Goal: Task Accomplishment & Management: Use online tool/utility

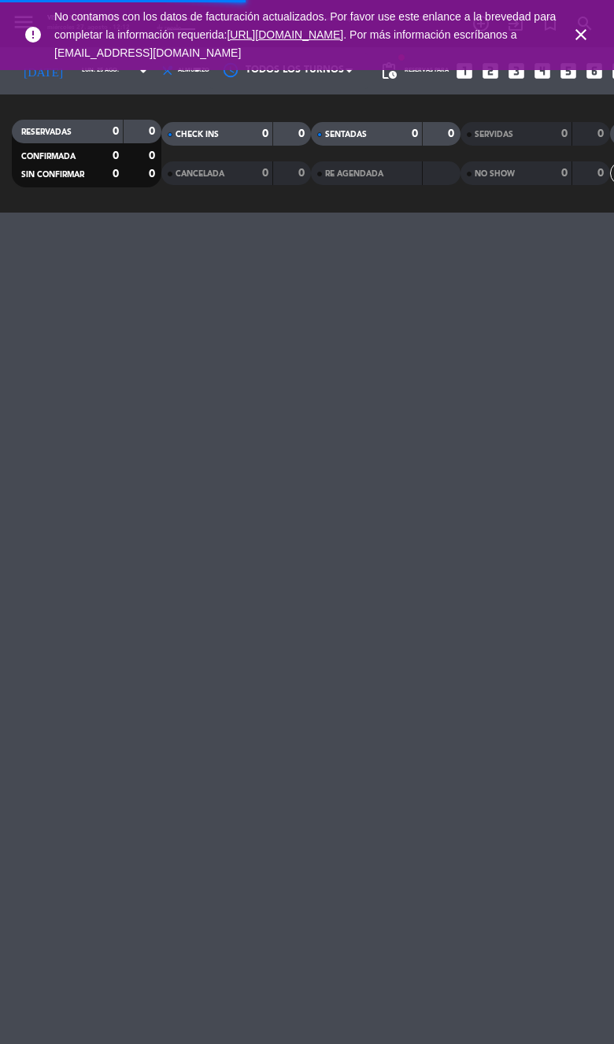
click at [563, 31] on span "close" at bounding box center [581, 34] width 43 height 43
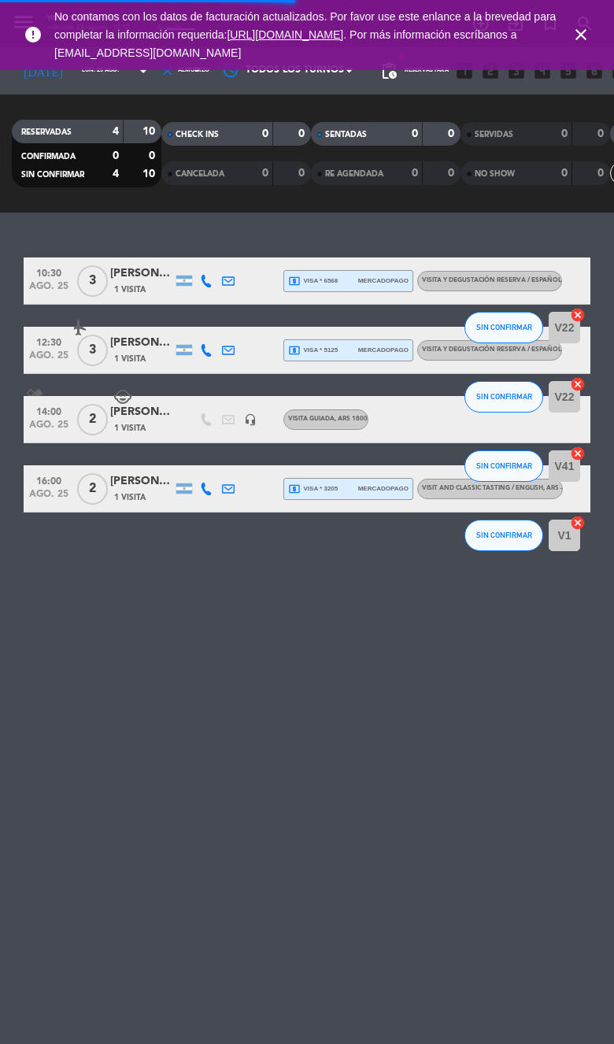
click at [561, 59] on div "error No contamos con los datos de facturación actualizados. Por favor use este…" at bounding box center [307, 35] width 614 height 70
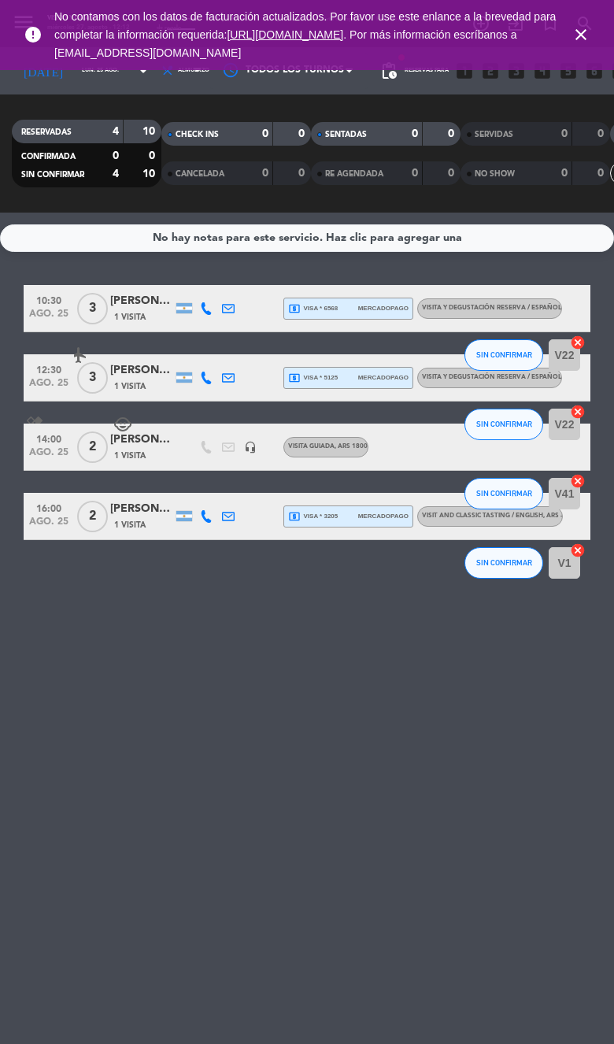
click at [576, 34] on icon "close" at bounding box center [581, 34] width 19 height 19
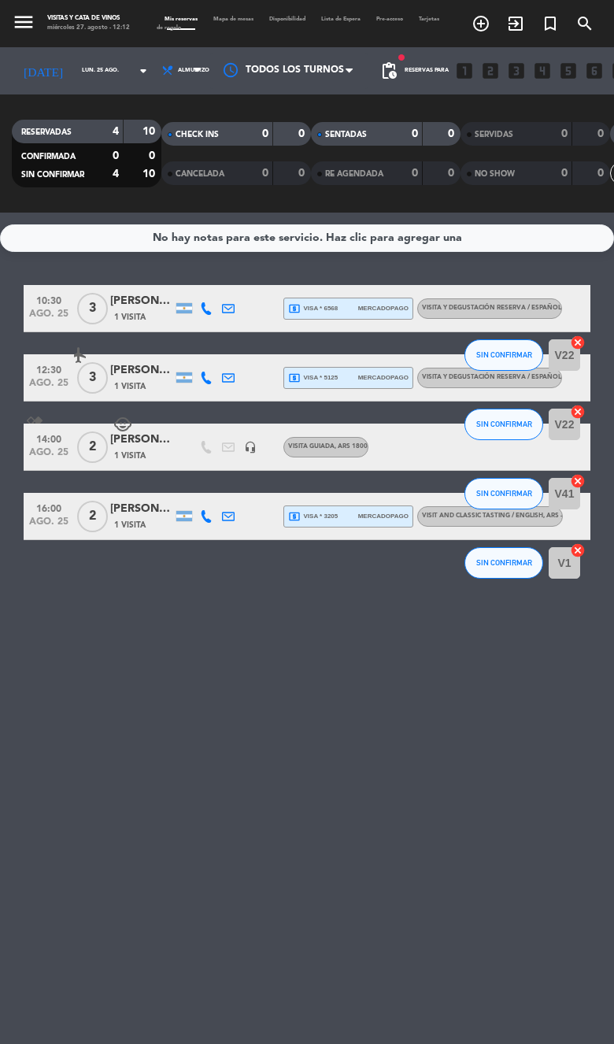
click at [83, 81] on input "lun. 25 ago." at bounding box center [115, 71] width 83 height 22
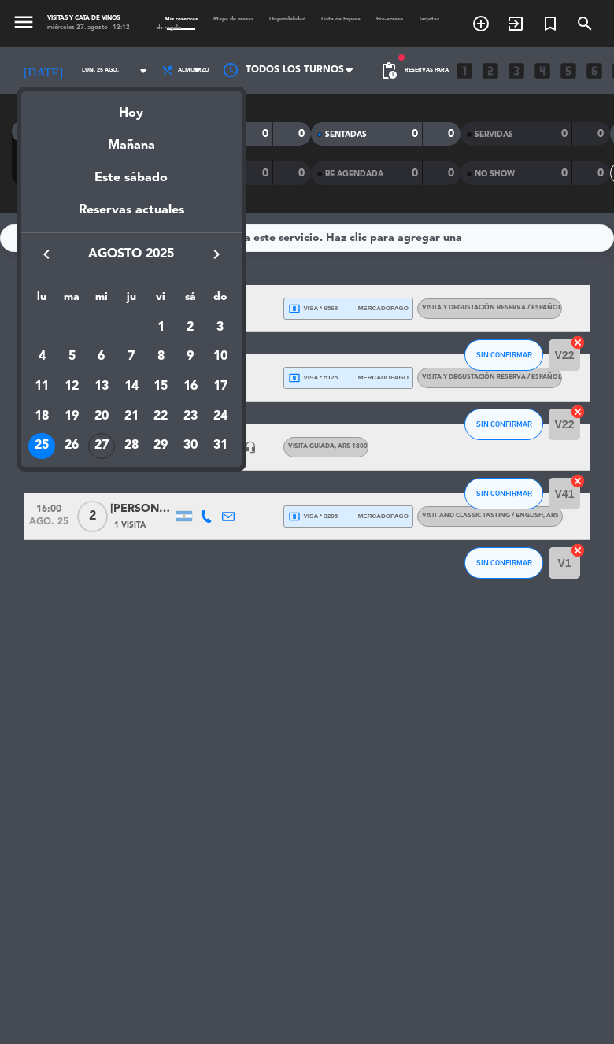
click at [217, 454] on div "31" at bounding box center [220, 446] width 27 height 27
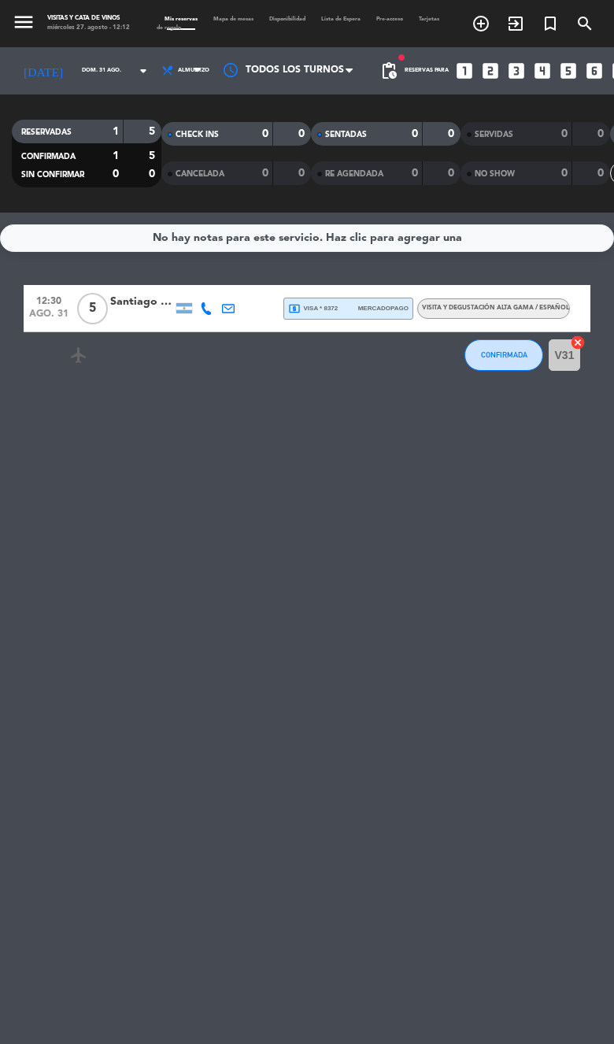
click at [96, 60] on input "dom. 31 ago." at bounding box center [115, 71] width 83 height 22
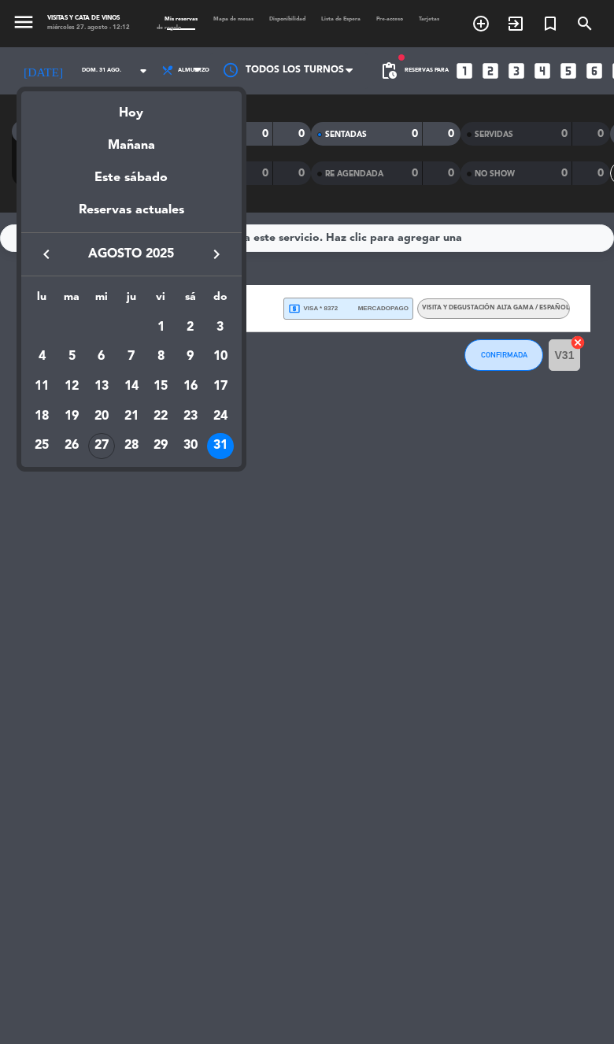
click at [216, 259] on icon "keyboard_arrow_right" at bounding box center [216, 254] width 19 height 19
click at [217, 364] on div "7" at bounding box center [220, 356] width 27 height 27
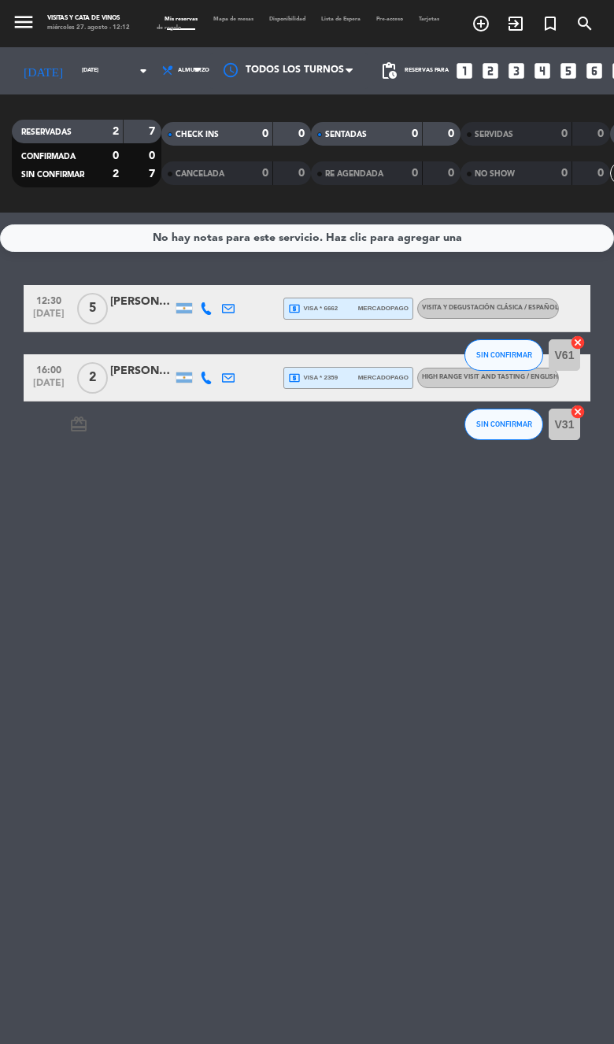
click at [92, 80] on input "[DATE]" at bounding box center [115, 71] width 83 height 22
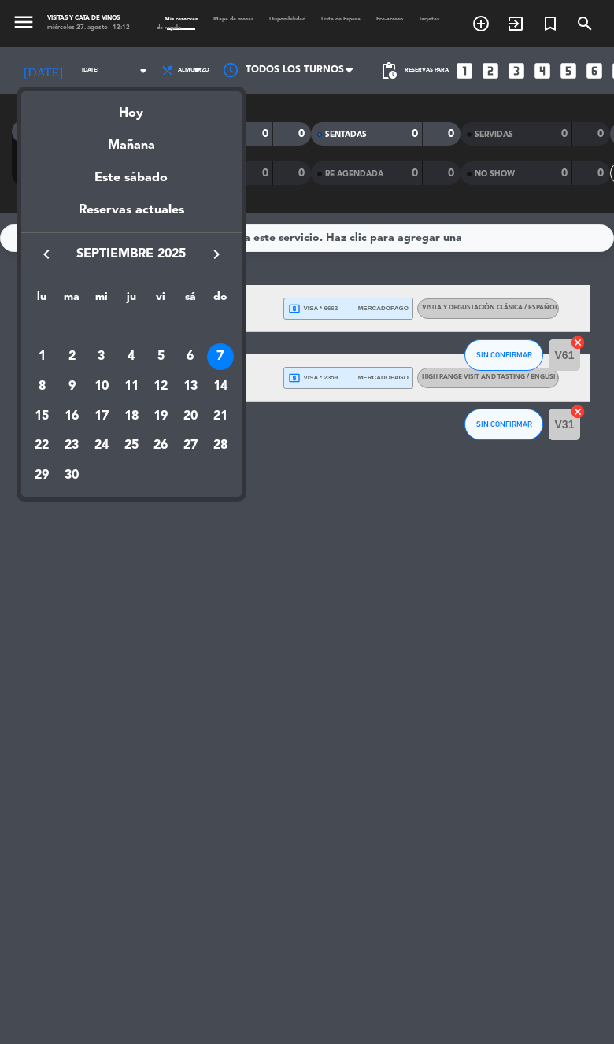
click at [163, 124] on div "Mañana" at bounding box center [131, 140] width 220 height 32
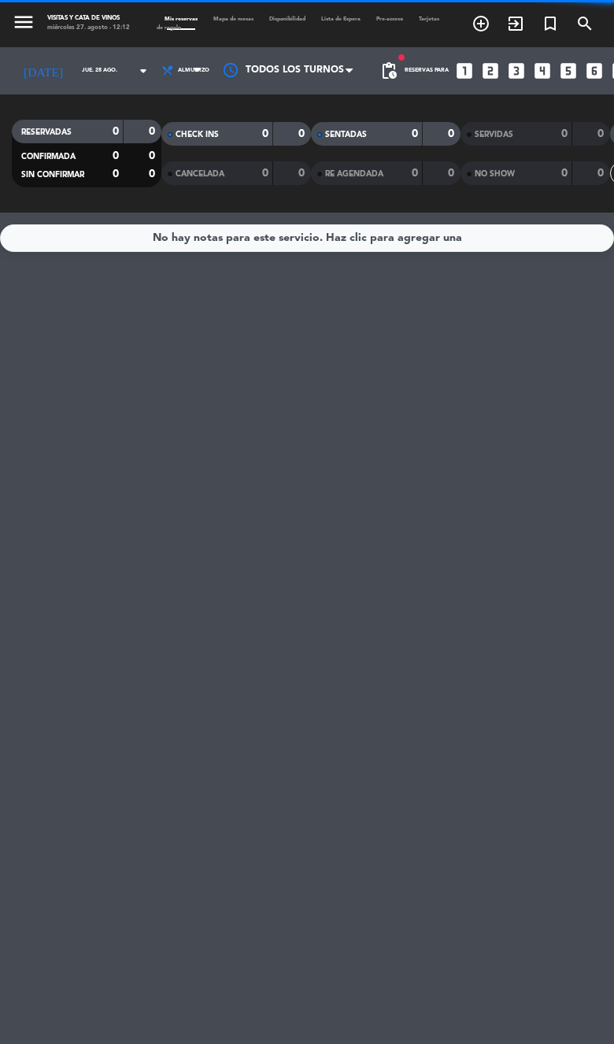
click at [74, 78] on input "jue. 28 ago." at bounding box center [115, 71] width 83 height 22
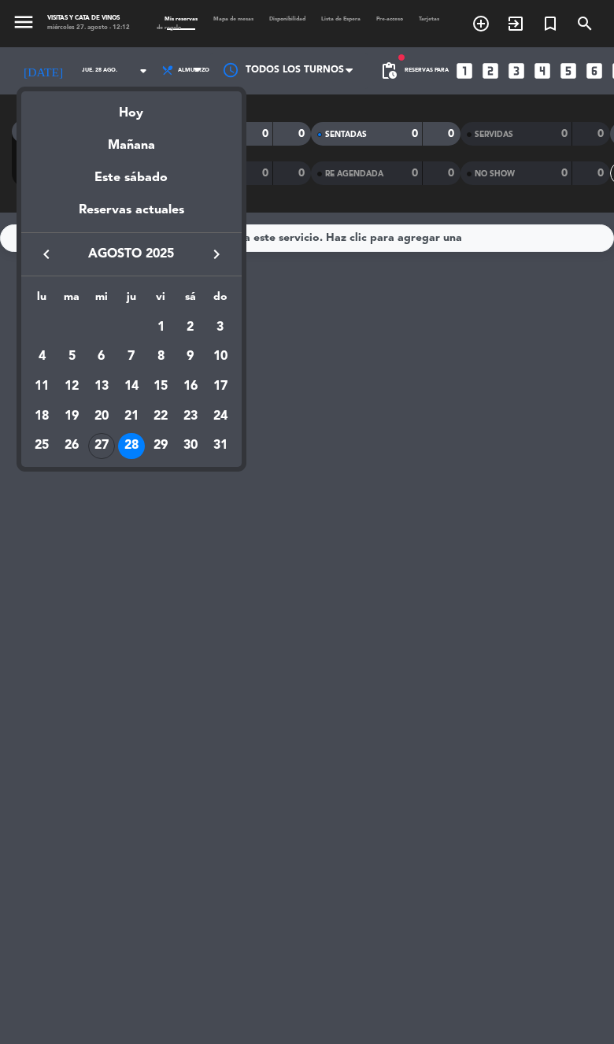
click at [138, 107] on div "Hoy" at bounding box center [131, 107] width 220 height 32
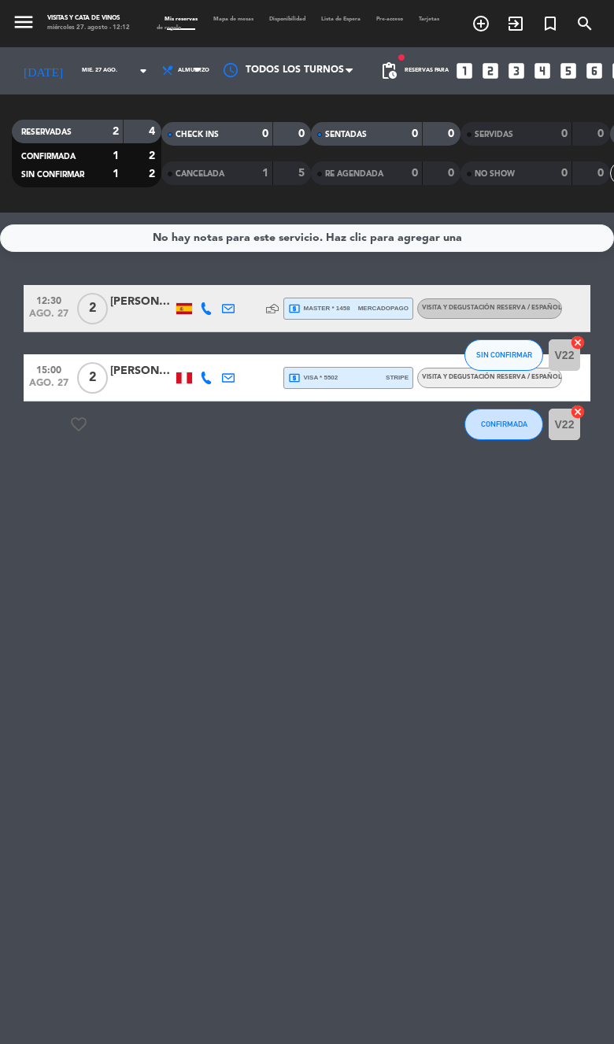
click at [83, 73] on input "mié. 27 ago." at bounding box center [115, 71] width 83 height 22
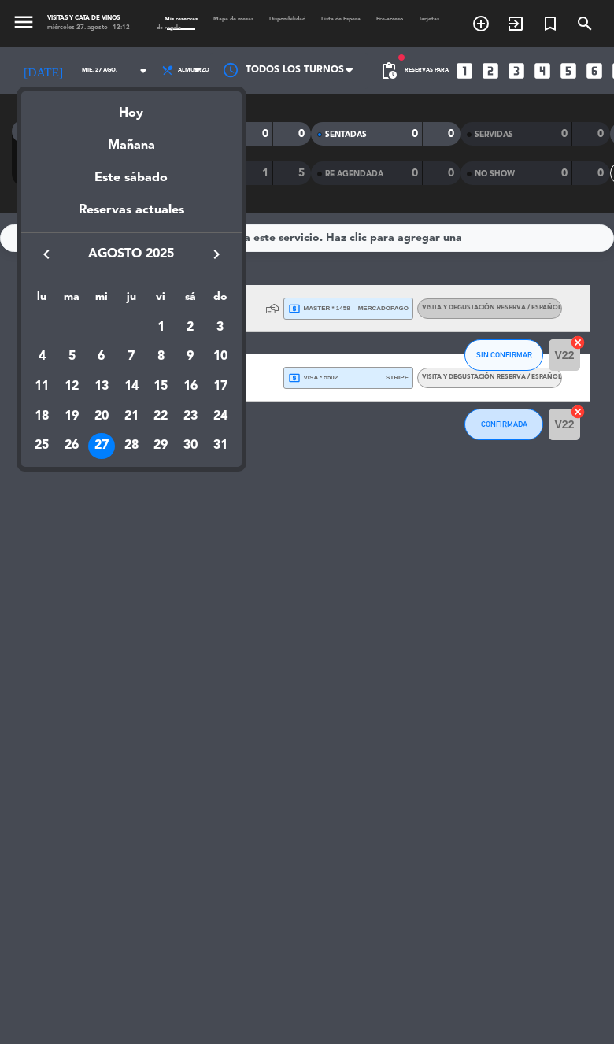
click at [133, 145] on div "Mañana" at bounding box center [131, 140] width 220 height 32
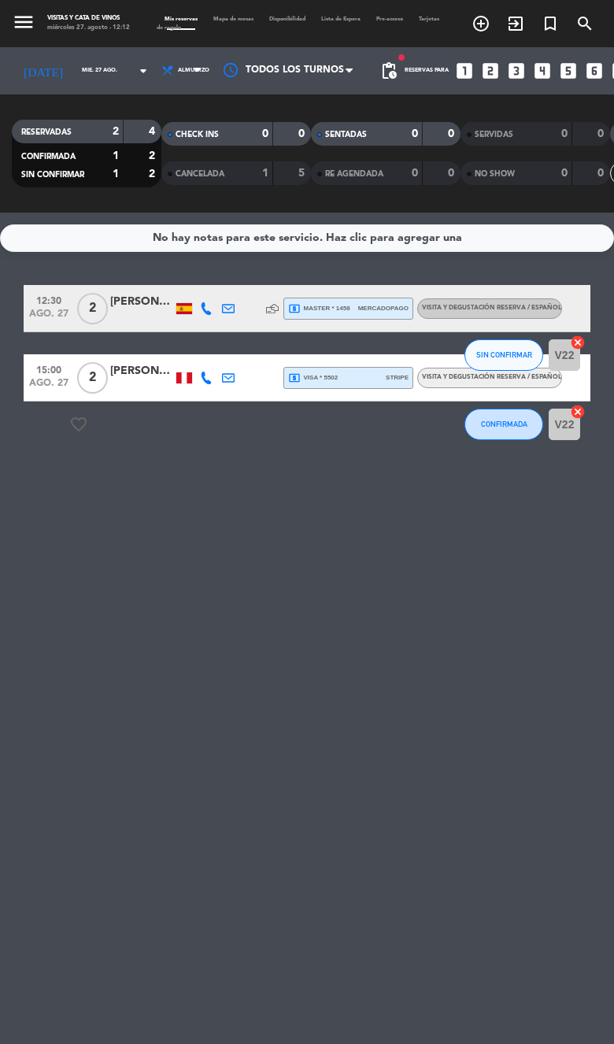
type input "jue. 28 ago."
